Goal: Task Accomplishment & Management: Complete application form

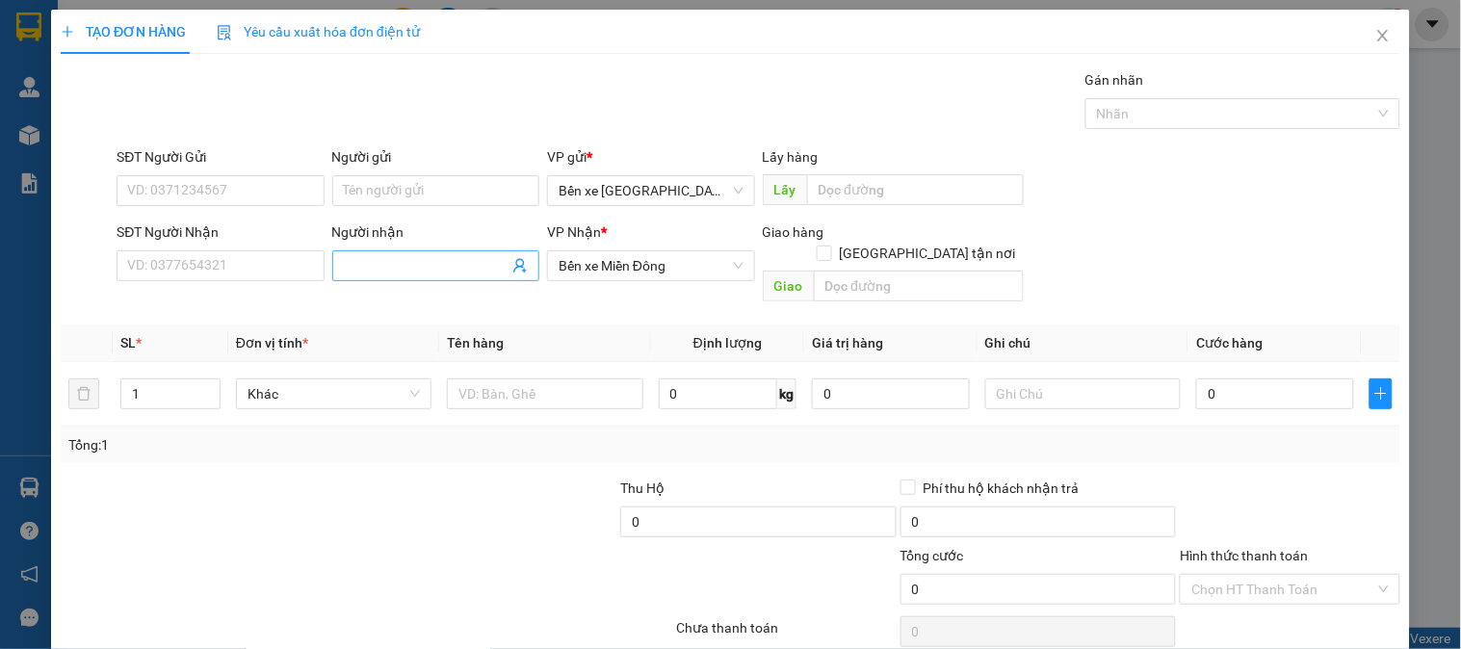
scroll to position [63, 0]
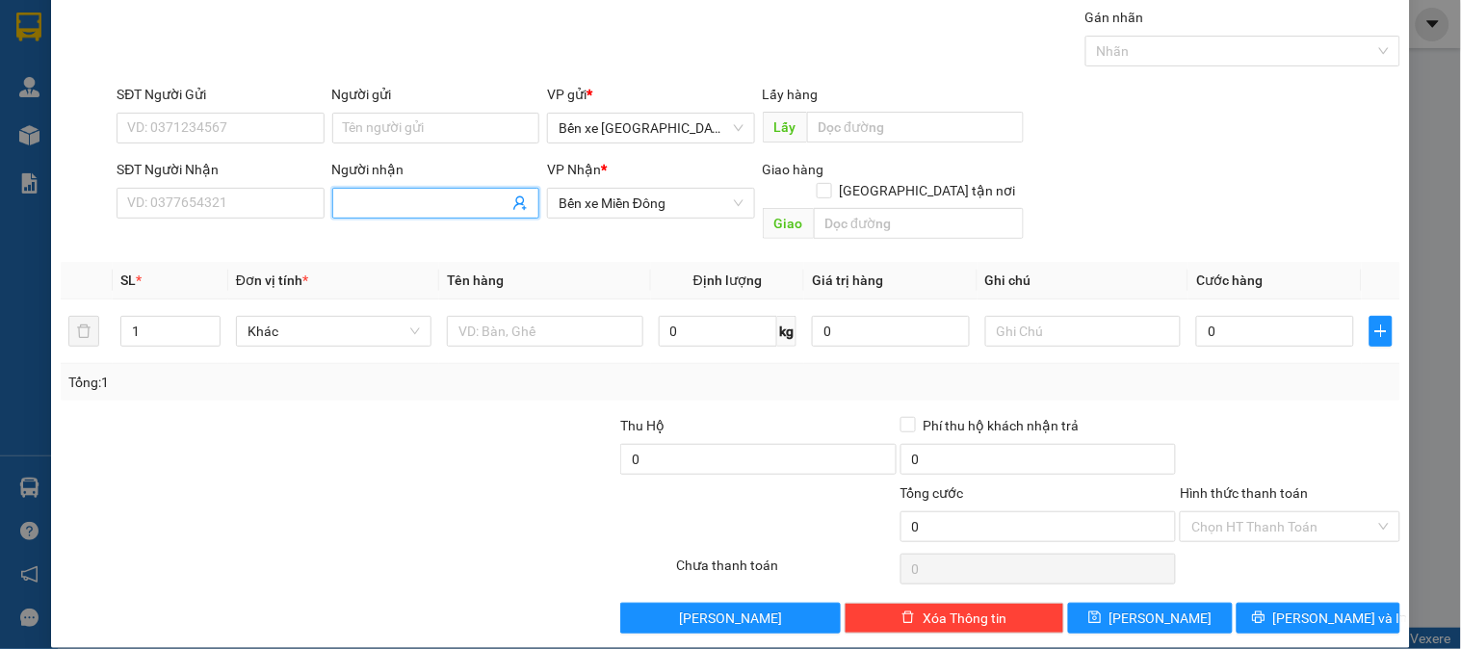
click at [402, 196] on input "Người nhận" at bounding box center [426, 203] width 165 height 21
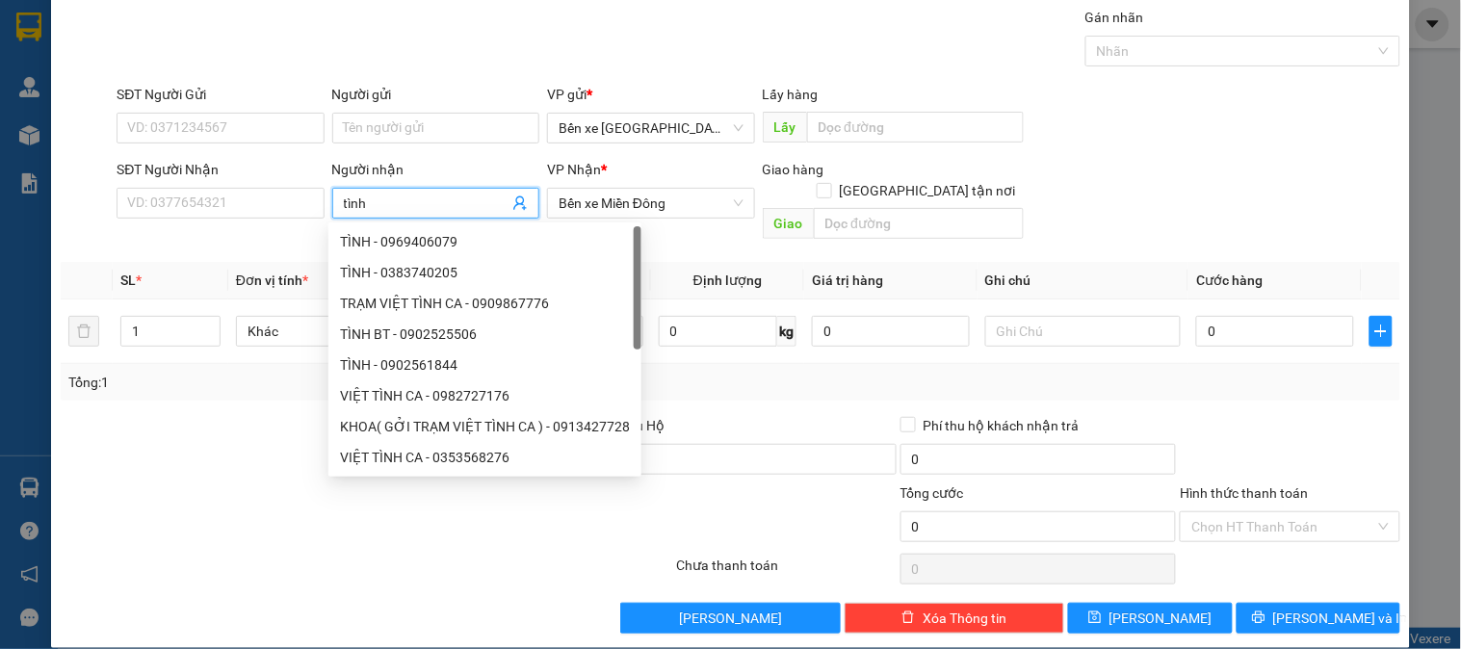
drag, startPoint x: 385, startPoint y: 199, endPoint x: 245, endPoint y: 178, distance: 142.2
click at [245, 202] on div "SĐT Người Nhận VD: 0377654321 Người nhận tình VP Nhận * Bến xe Miền Đông Giao h…" at bounding box center [758, 203] width 1291 height 89
type input "TÌNH"
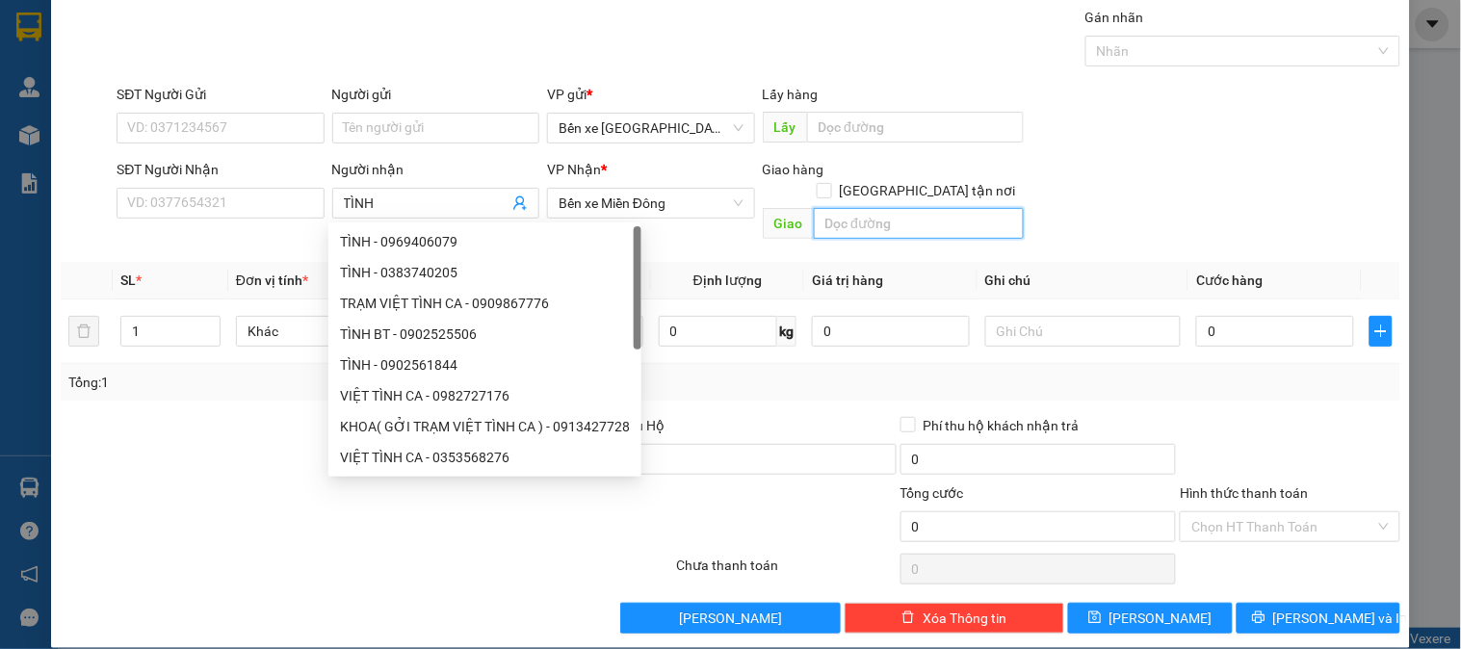
click at [956, 208] on input "text" at bounding box center [919, 223] width 210 height 31
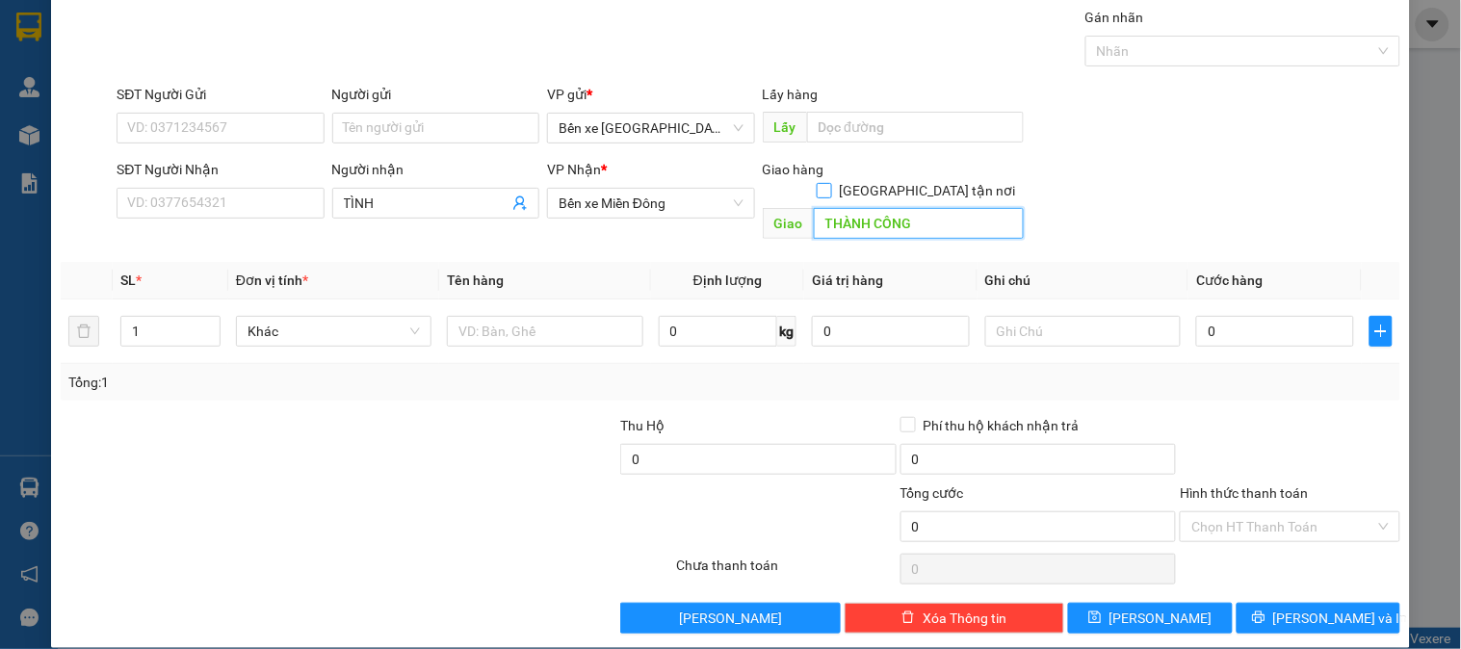
type input "THÀNH CÔNG"
click at [830, 183] on input "[GEOGRAPHIC_DATA] tận nơi" at bounding box center [823, 189] width 13 height 13
checkbox input "true"
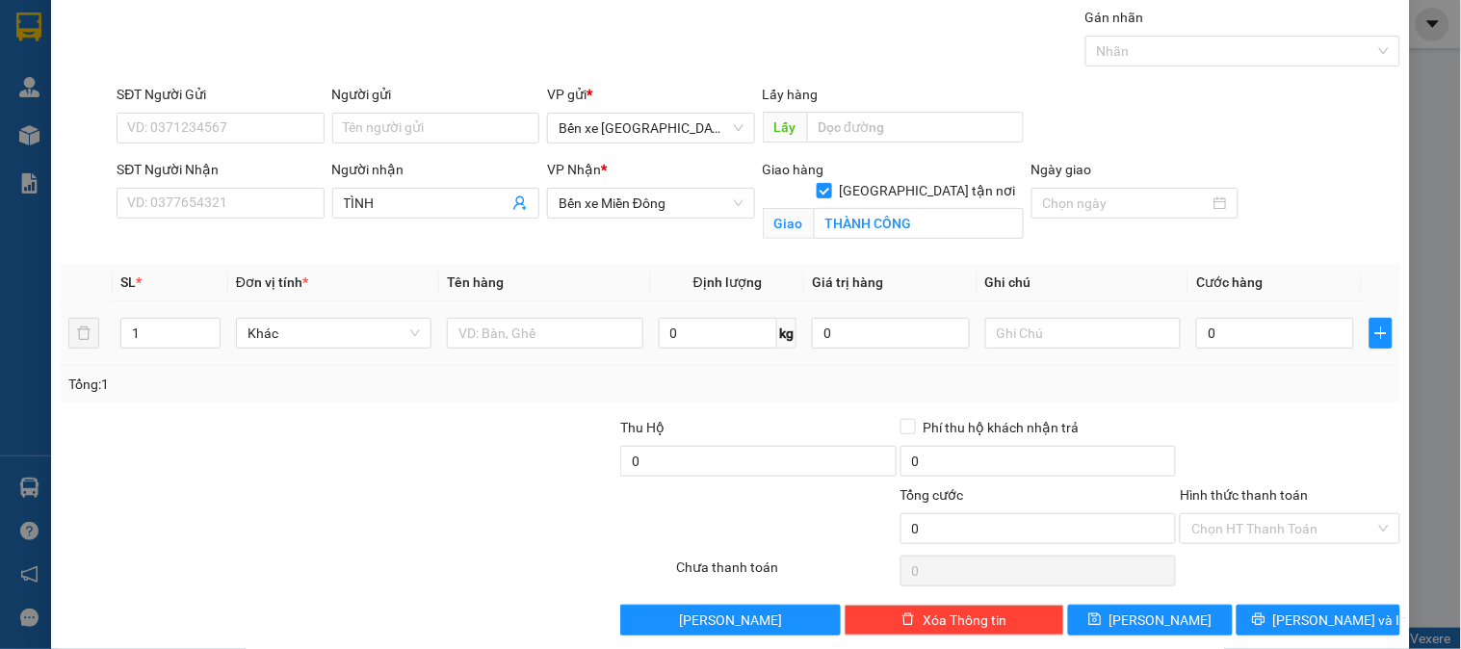
click at [591, 350] on div at bounding box center [544, 333] width 195 height 39
click at [82, 329] on tr "1 Khác 0 kg 0 0" at bounding box center [730, 333] width 1339 height 65
type input "3"
click at [525, 341] on input "text" at bounding box center [544, 333] width 195 height 31
type input "3 BAO"
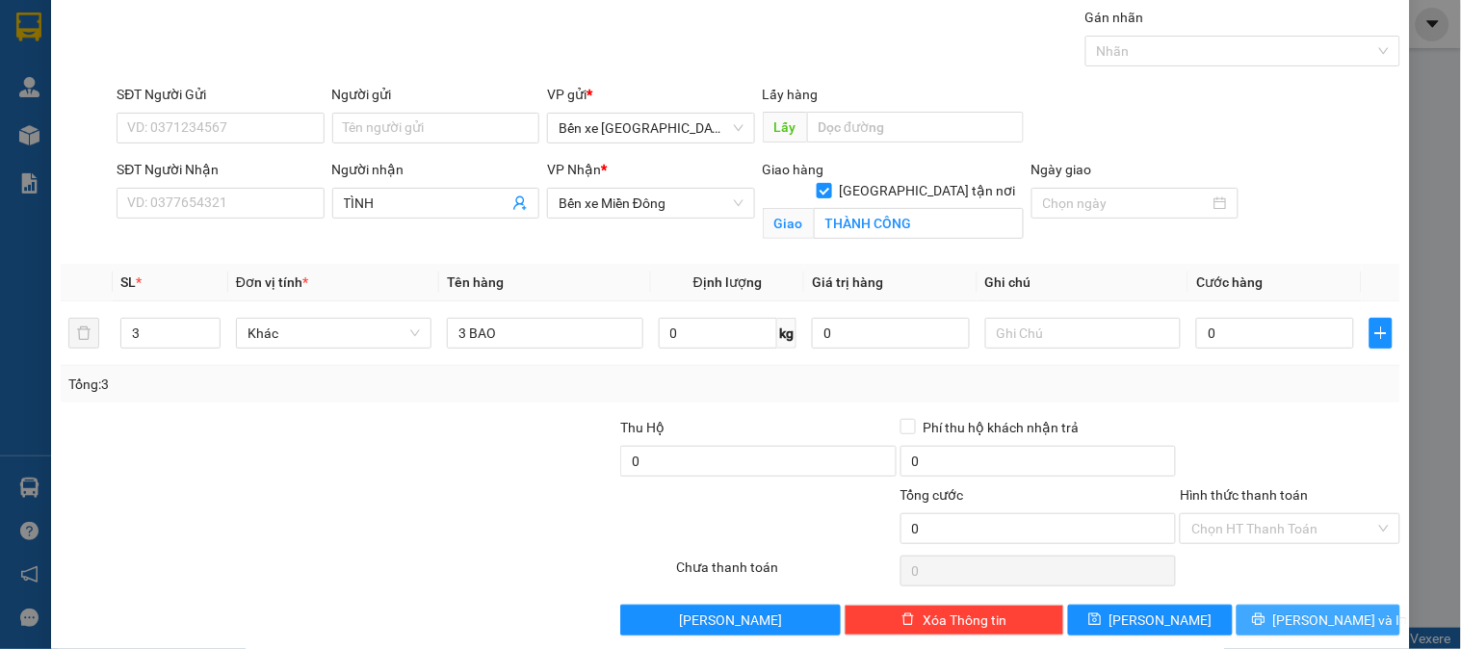
click at [1287, 622] on span "[PERSON_NAME] và In" at bounding box center [1340, 620] width 135 height 21
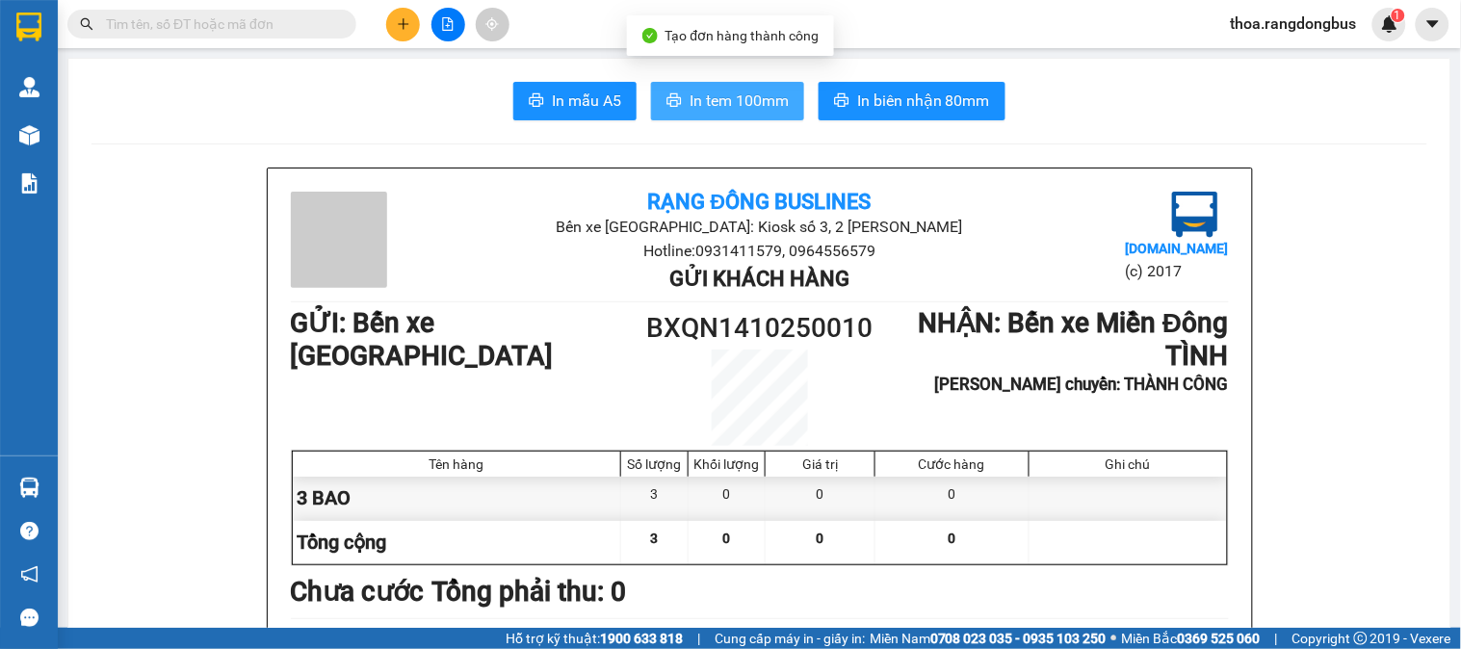
click at [726, 96] on span "In tem 100mm" at bounding box center [738, 101] width 99 height 24
